Goal: Task Accomplishment & Management: Use online tool/utility

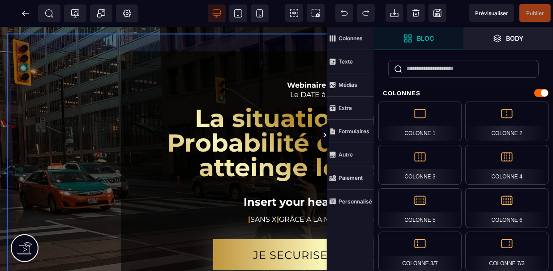
click at [112, 190] on div "Webinaire Exclusif Le DATE à HEURE La situation [PERSON_NAME] Probabilité que l…" at bounding box center [322, 174] width 631 height 282
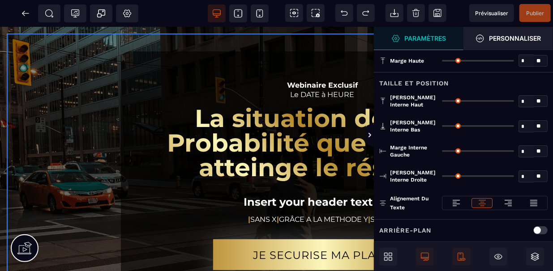
type input "*"
type input "**"
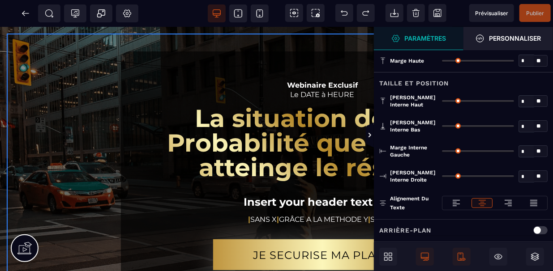
type input "**"
click at [387, 259] on icon at bounding box center [386, 259] width 4 height 4
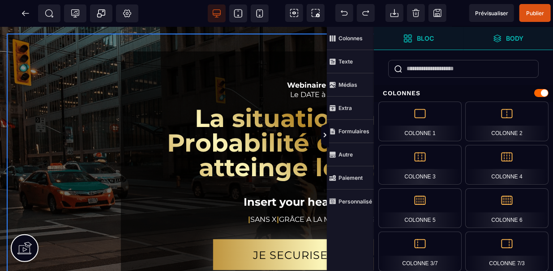
click at [497, 31] on span "Body" at bounding box center [508, 38] width 90 height 23
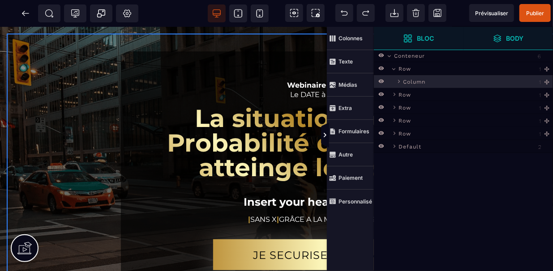
click at [445, 46] on span "Bloc" at bounding box center [419, 38] width 90 height 23
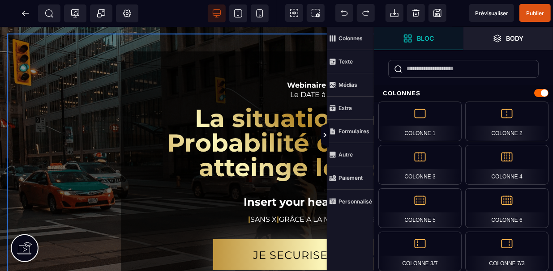
click at [353, 217] on div "Colonnes Texte Médias Extra Formulaires Autre Paiement Personnalisé" at bounding box center [350, 135] width 47 height 271
click at [98, 181] on div "Webinaire Exclusif Le DATE à HEURE La situation [PERSON_NAME] Probabilité que l…" at bounding box center [322, 174] width 631 height 282
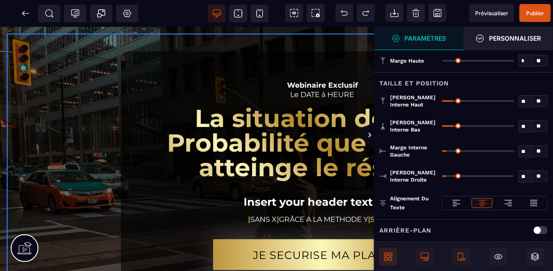
click at [98, 181] on div "Webinaire Exclusif Le DATE à HEURE La situation [PERSON_NAME] Probabilité que l…" at bounding box center [322, 174] width 631 height 282
click at [496, 47] on span "Personnaliser" at bounding box center [508, 38] width 90 height 23
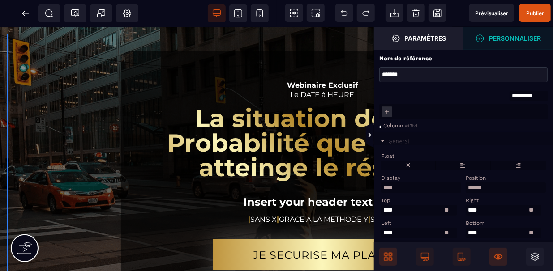
click at [501, 255] on icon at bounding box center [498, 256] width 8 height 5
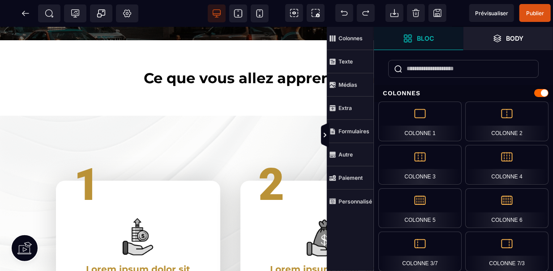
click at [346, 231] on div "Colonnes Texte Médias Extra Formulaires Autre Paiement Personnalisé" at bounding box center [350, 135] width 47 height 271
click at [354, 188] on span "Paiement" at bounding box center [350, 178] width 47 height 23
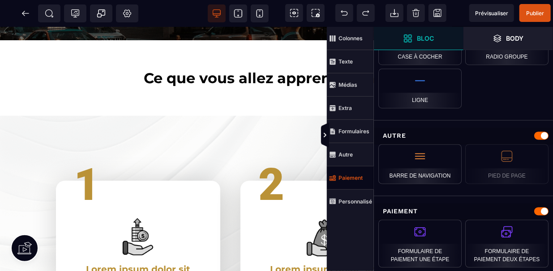
scroll to position [825, 0]
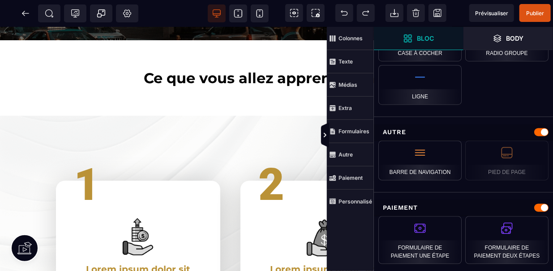
click at [423, 193] on div "Paiement Formulaire de paiement une étape Formulaire de paiement deux étapes" at bounding box center [463, 235] width 179 height 84
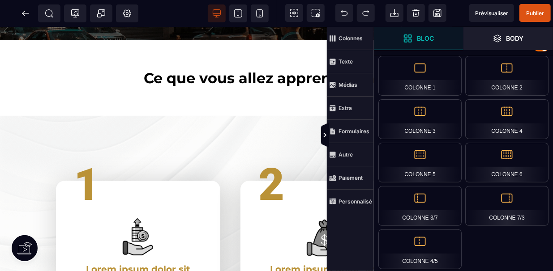
scroll to position [0, 0]
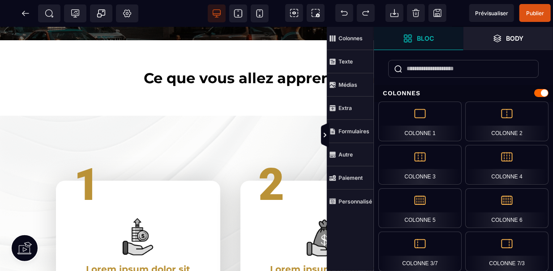
click at [460, 85] on div "Colonnes Colonne 1 Colonne 2 Colonne 3 Colonne 4 Colonne 5 Colonne 6 Colonne 3/…" at bounding box center [463, 202] width 179 height 249
click at [361, 48] on span "Colonnes" at bounding box center [350, 38] width 47 height 23
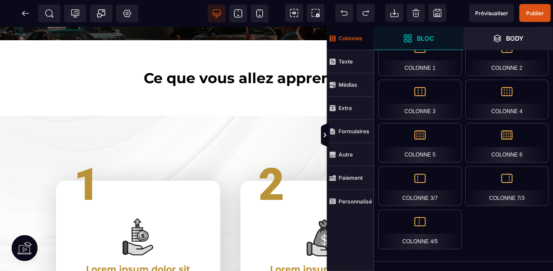
scroll to position [66, 0]
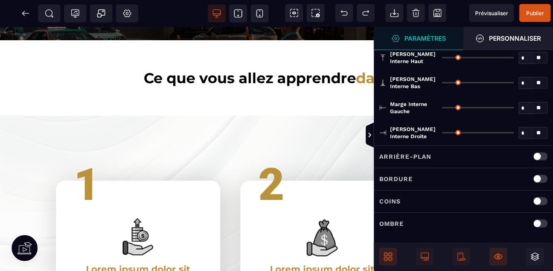
type input "*"
type input "****"
type input "**"
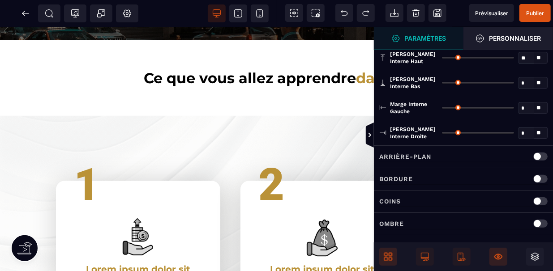
type input "**"
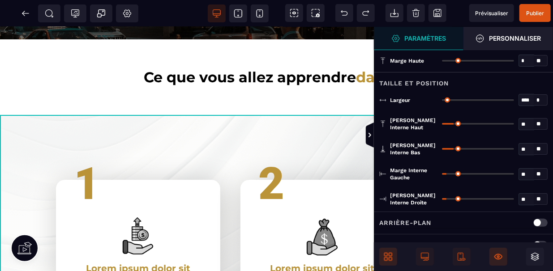
scroll to position [0, 0]
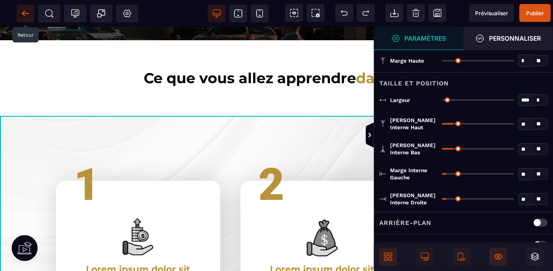
click at [29, 13] on icon at bounding box center [25, 13] width 9 height 9
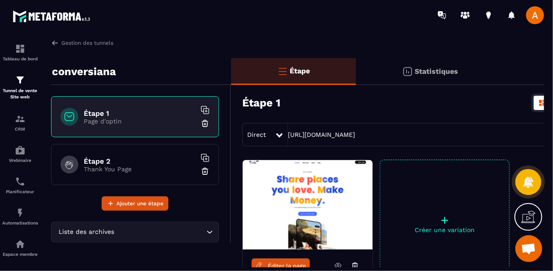
click at [304, 210] on img at bounding box center [308, 205] width 130 height 90
click at [417, 66] on div "Statistiques" at bounding box center [430, 71] width 148 height 27
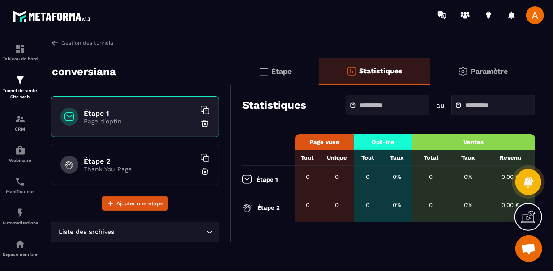
click at [278, 71] on p "Étape" at bounding box center [281, 71] width 20 height 9
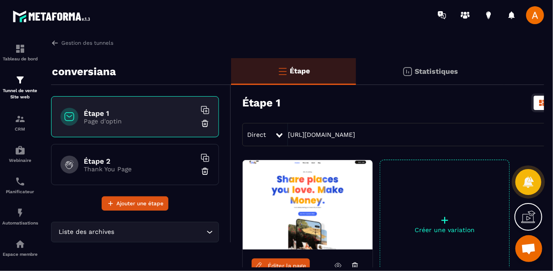
click at [334, 97] on div "Étape 1 Vue d'ensemble Actions" at bounding box center [444, 102] width 404 height 31
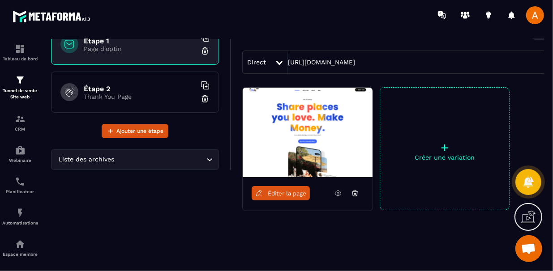
scroll to position [86, 0]
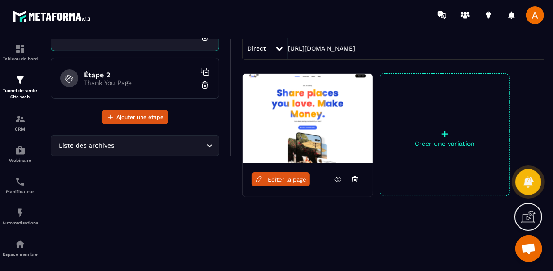
click at [279, 184] on link "Éditer la page" at bounding box center [281, 179] width 58 height 14
